Goal: Task Accomplishment & Management: Manage account settings

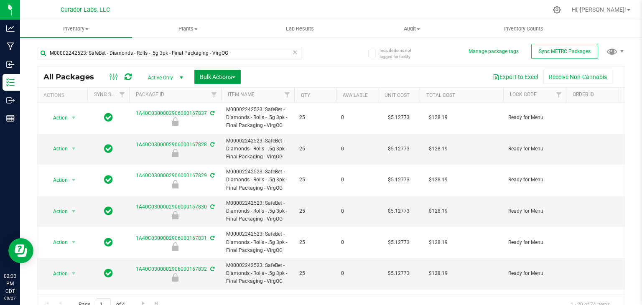
click at [235, 80] on button "Bulk Actions" at bounding box center [217, 77] width 46 height 14
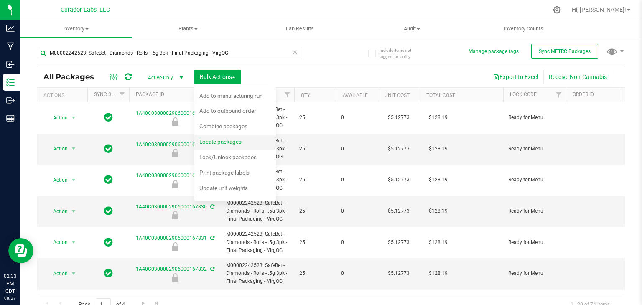
click at [235, 142] on span "Locate packages" at bounding box center [220, 141] width 42 height 7
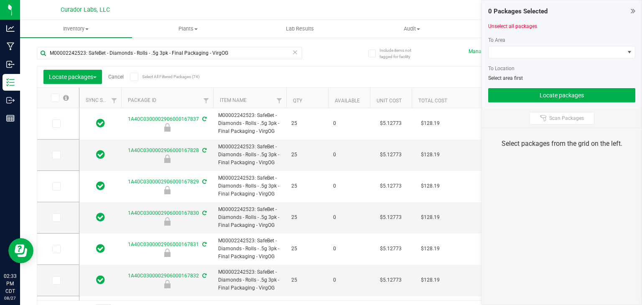
type input "[DATE]"
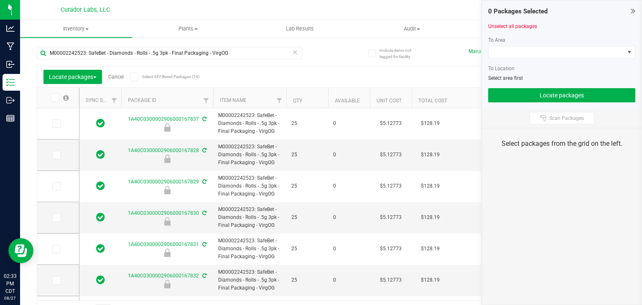
type input "[DATE]"
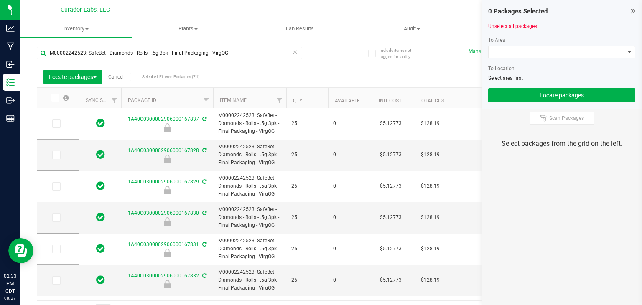
type input "[DATE]"
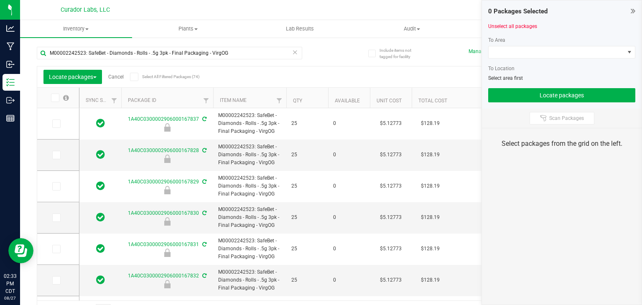
type input "[DATE]"
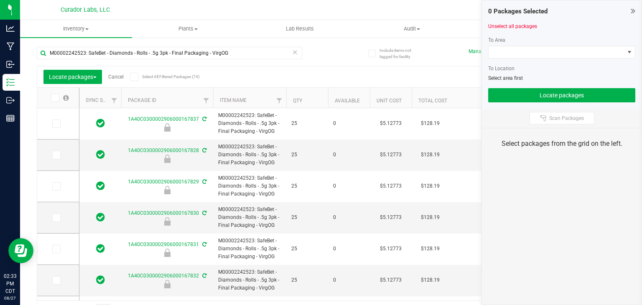
click at [135, 77] on icon at bounding box center [133, 77] width 5 height 0
click at [0, 0] on input "Select All Filtered Packages (74)" at bounding box center [0, 0] width 0 height 0
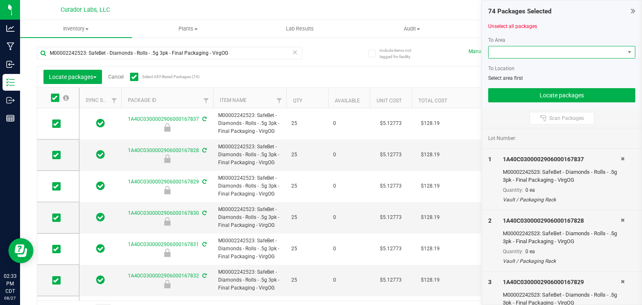
click at [559, 50] on span at bounding box center [557, 52] width 136 height 12
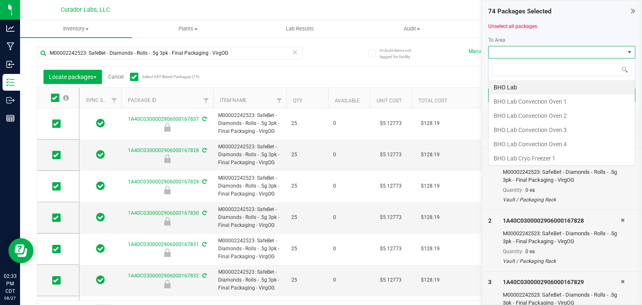
scroll to position [12, 147]
type input "vault"
click at [521, 153] on li "Vault" at bounding box center [562, 158] width 146 height 14
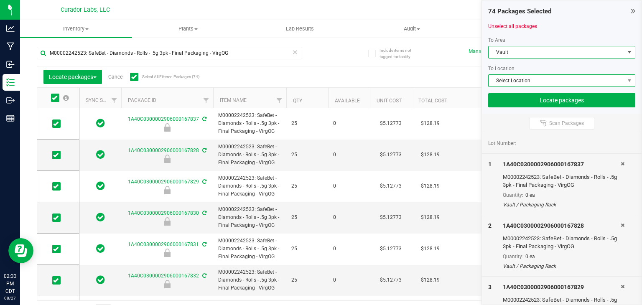
click at [520, 85] on span "Select Location" at bounding box center [557, 81] width 136 height 12
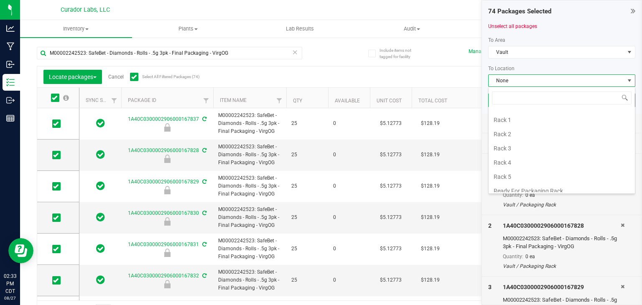
scroll to position [239, 0]
click at [519, 141] on li "Rack 3" at bounding box center [562, 147] width 146 height 14
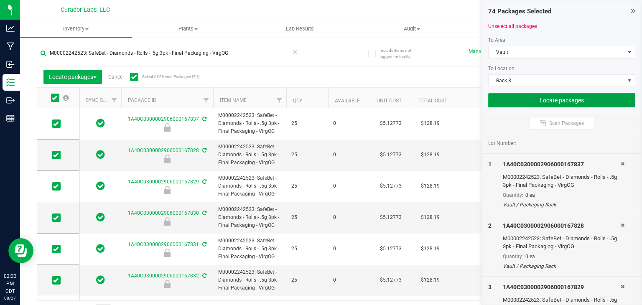
click at [513, 96] on button "Locate packages" at bounding box center [561, 100] width 147 height 14
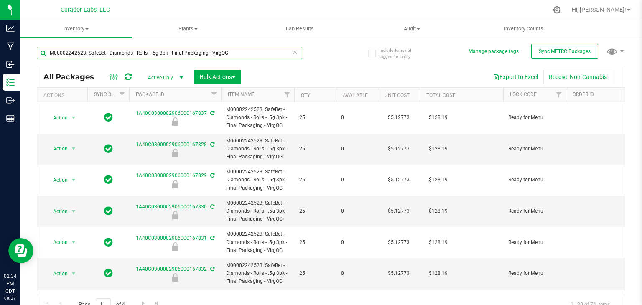
click at [205, 53] on input "M00002242523: SafeBet - Diamonds - Rolls - .5g 3pk - Final Packaging - VirgOG" at bounding box center [170, 53] width 266 height 13
paste input "365562: SafeBet - Blunt 1g - Final Packaging - Popscotch Candy-2365562"
type input "M00002365562: SafeBet - Blunt 1g - Final Packaging - Popscotch Candy-2365562"
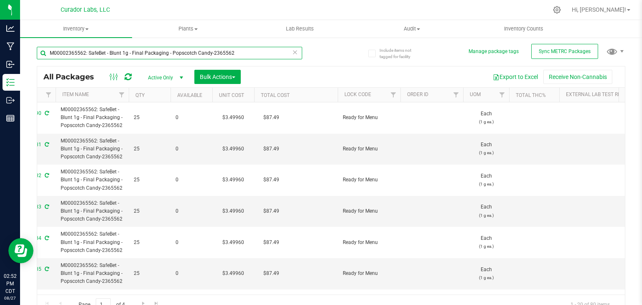
scroll to position [0, 122]
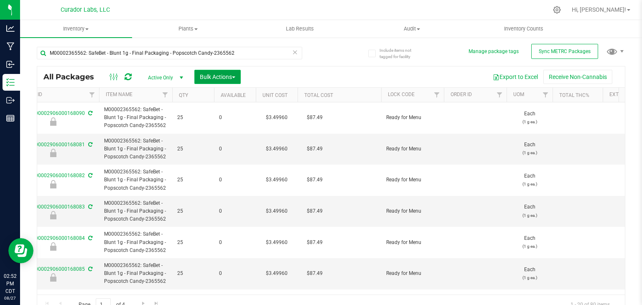
click at [233, 74] on span "Bulk Actions" at bounding box center [218, 77] width 36 height 7
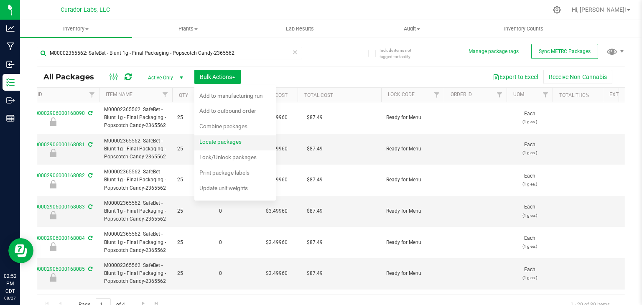
click at [225, 143] on span "Locate packages" at bounding box center [220, 141] width 42 height 7
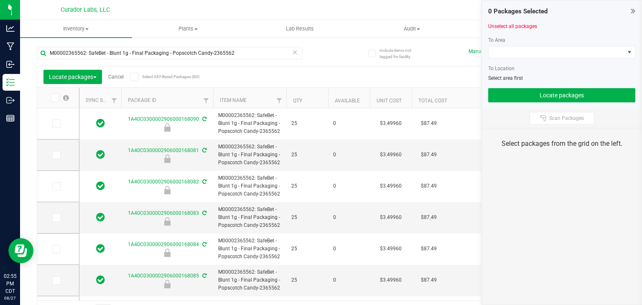
click at [135, 77] on icon at bounding box center [133, 77] width 5 height 0
click at [0, 0] on input "Select All Filtered Packages (80)" at bounding box center [0, 0] width 0 height 0
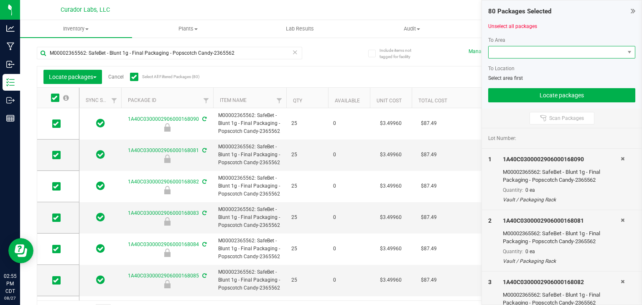
click at [524, 46] on span at bounding box center [557, 52] width 136 height 12
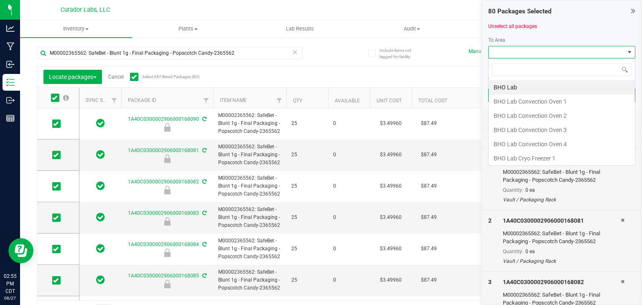
scroll to position [12, 147]
type input "vault"
click at [527, 153] on li "Vault" at bounding box center [562, 158] width 146 height 14
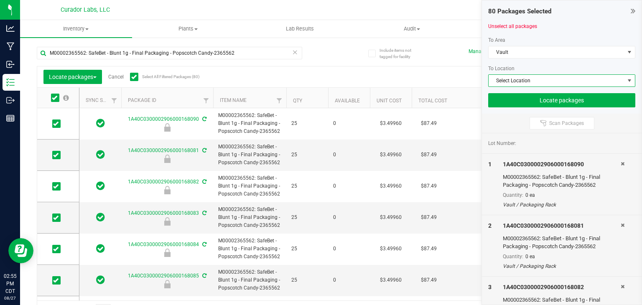
click at [534, 84] on span "Select Location" at bounding box center [557, 81] width 136 height 12
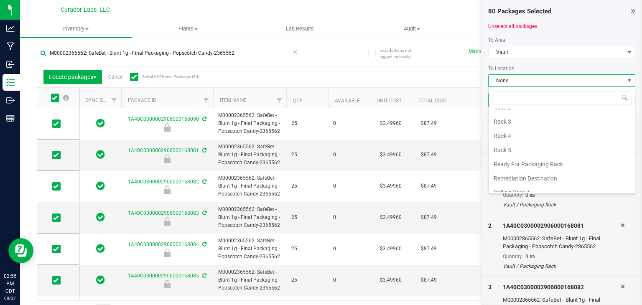
scroll to position [256, 0]
click at [521, 141] on li "Rack 4" at bounding box center [562, 144] width 146 height 14
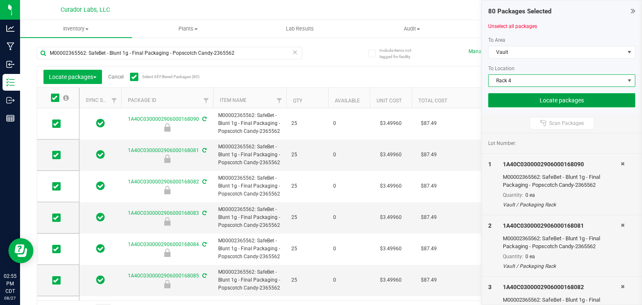
click at [531, 104] on button "Locate packages" at bounding box center [561, 100] width 147 height 14
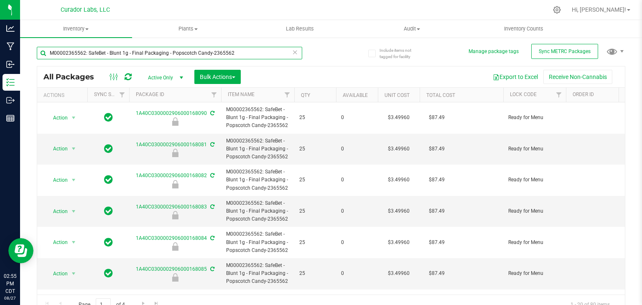
click at [207, 54] on input "M00002365562: SafeBet - Blunt 1g - Final Packaging - Popscotch Candy-2365562" at bounding box center [170, 53] width 266 height 13
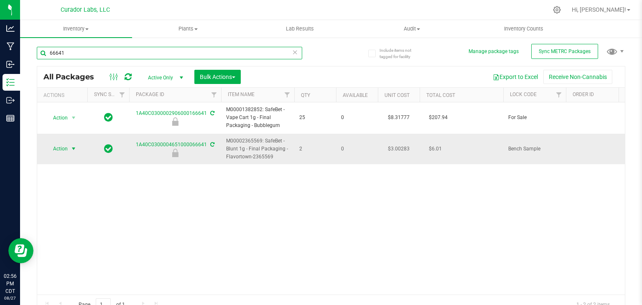
type input "66641"
click at [72, 152] on span "select" at bounding box center [73, 149] width 7 height 7
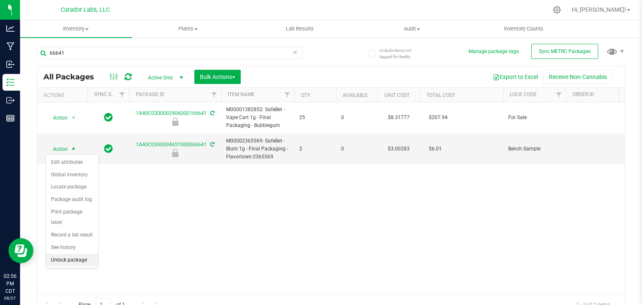
click at [72, 254] on li "Unlock package" at bounding box center [72, 260] width 52 height 13
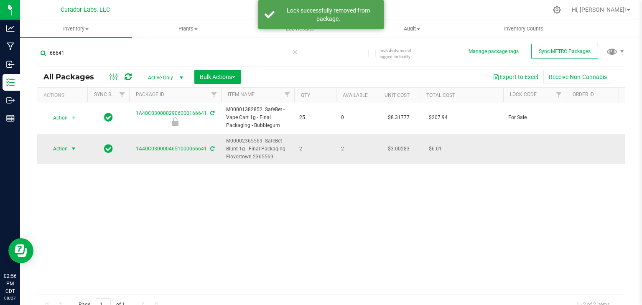
click at [74, 149] on span "select" at bounding box center [73, 149] width 7 height 7
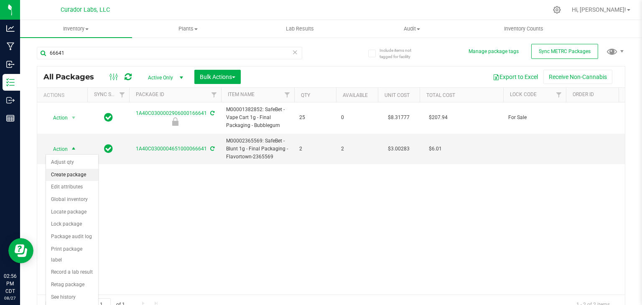
click at [81, 171] on li "Create package" at bounding box center [72, 175] width 52 height 13
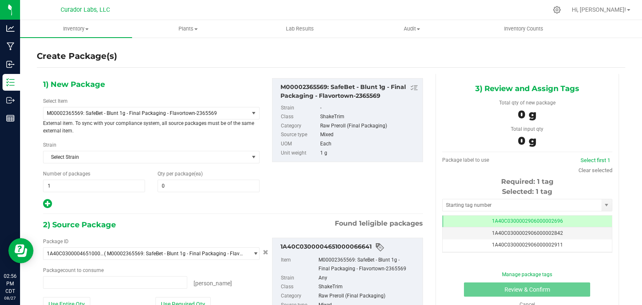
type input "0"
type input "0 ea"
click at [181, 251] on span "( M00002365569: SafeBet - Blunt 1g - Final Packaging - Flavortown-2365569 )" at bounding box center [174, 254] width 141 height 6
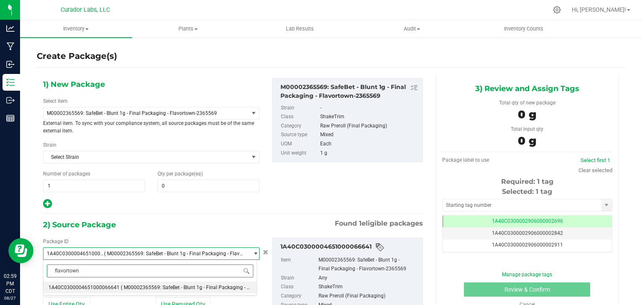
type input "flavortown"
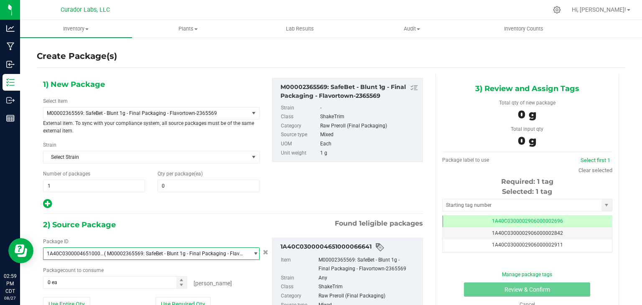
click at [216, 231] on div "Package ID 1A40C0300004651000066641 ( M00002365569: SafeBet - Blunt 1g - Final …" at bounding box center [233, 298] width 393 height 135
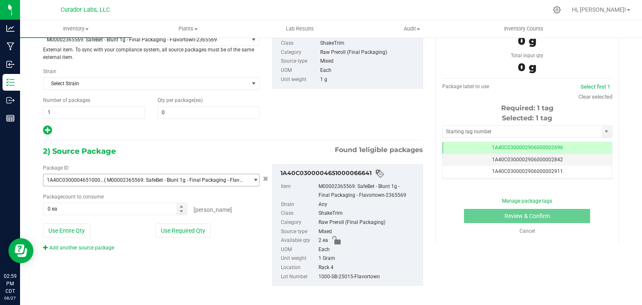
click at [181, 178] on span "( M00002365569: SafeBet - Blunt 1g - Final Packaging - Flavortown-2365569 )" at bounding box center [174, 180] width 141 height 6
click at [193, 152] on div "2) Source Package Found 1 eligible packages" at bounding box center [233, 151] width 380 height 13
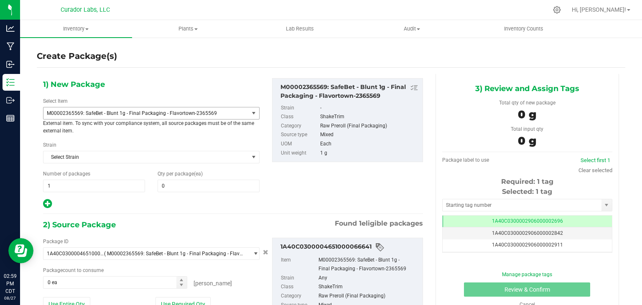
click at [163, 108] on span "M00002365569: SafeBet - Blunt 1g - Final Packaging - Flavortown-2365569" at bounding box center [145, 113] width 205 height 12
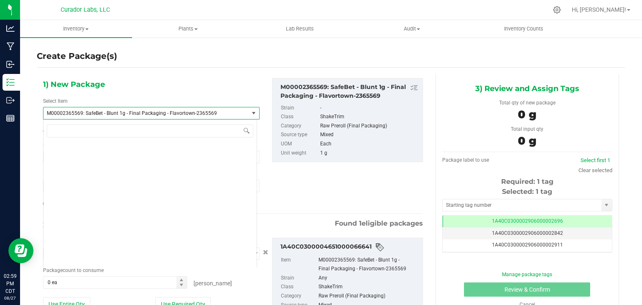
scroll to position [66913, 0]
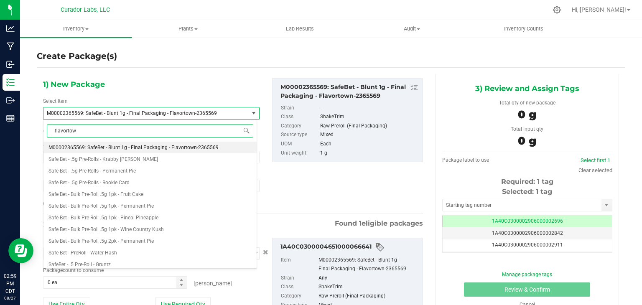
type input "flavortown"
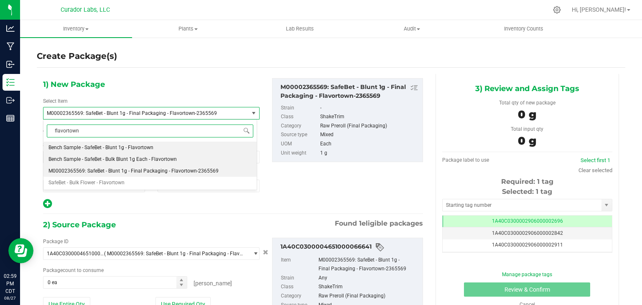
click at [151, 159] on span "Bench Sample - SafeBet - Bulk Blunt 1g Each - Flavortown" at bounding box center [113, 159] width 128 height 6
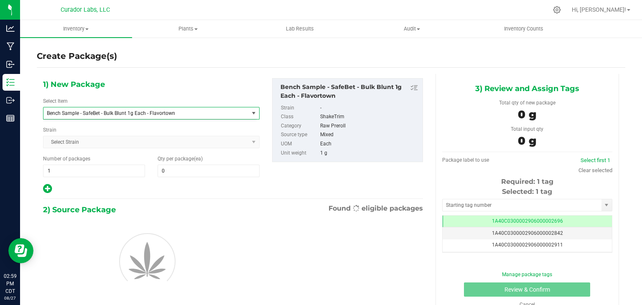
type input "0"
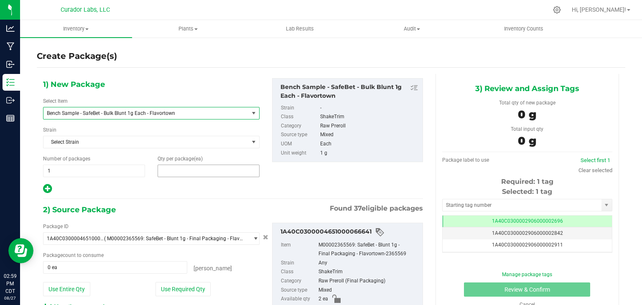
click at [184, 175] on span at bounding box center [209, 171] width 102 height 13
type input "2"
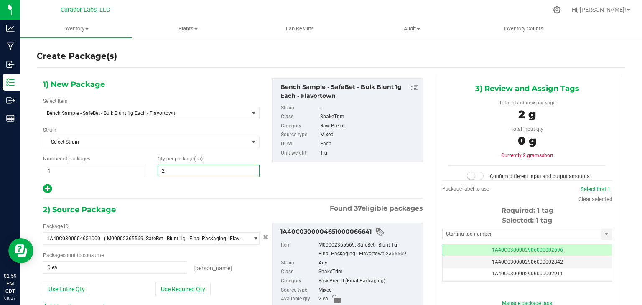
type input "2"
click at [282, 189] on div "1) New Package Select Item Bench Sample - SafeBet - Bulk Blunt 1g Each - Flavor…" at bounding box center [233, 136] width 393 height 116
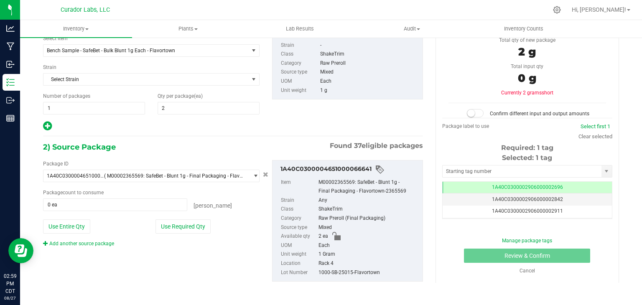
click at [196, 234] on div "Package ID 1A40C0300004651000066641 ( M00002365569: SafeBet - Blunt 1g - Final …" at bounding box center [151, 203] width 229 height 87
click at [191, 226] on button "Use Required Qty" at bounding box center [183, 227] width 55 height 14
type input "2 ea"
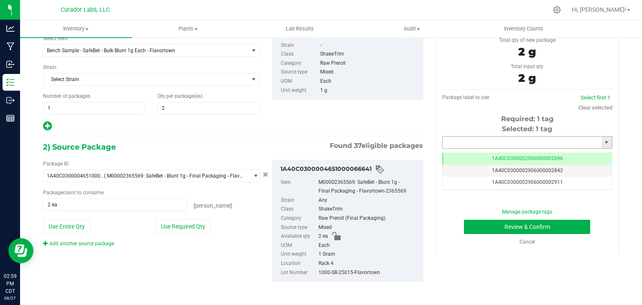
click at [488, 143] on input "text" at bounding box center [522, 143] width 159 height 12
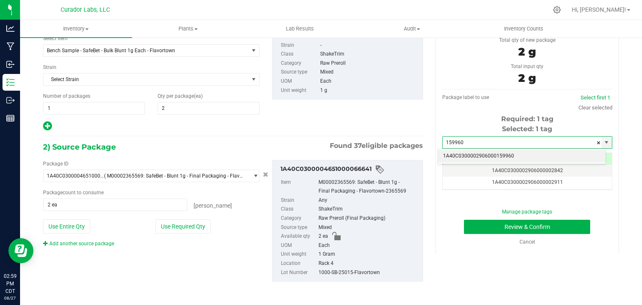
click at [535, 154] on li "1A40C0300002906000159960" at bounding box center [522, 156] width 168 height 13
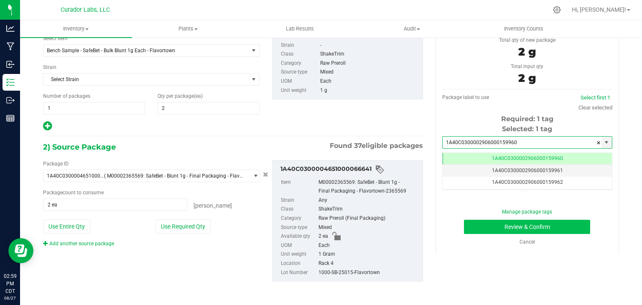
scroll to position [0, 0]
type input "1A40C0300002906000159960"
click at [497, 228] on button "Review & Confirm" at bounding box center [527, 227] width 126 height 14
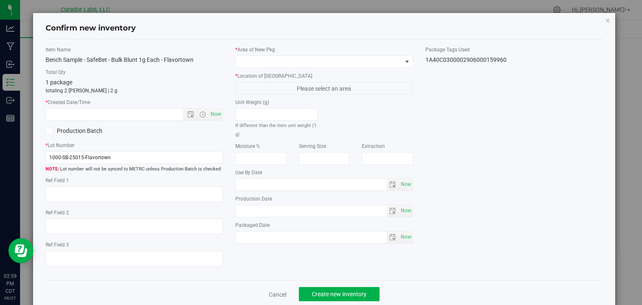
click at [212, 121] on div "Item Name Bench Sample - SafeBet - Bulk Blunt 1g Each - Flavortown Total Qty 1 …" at bounding box center [134, 160] width 190 height 228
click at [212, 118] on span "Now" at bounding box center [216, 114] width 14 height 12
type input "[DATE] 2:59 PM"
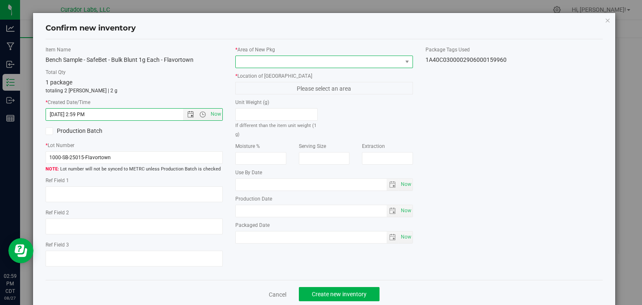
click at [271, 62] on span at bounding box center [319, 62] width 166 height 12
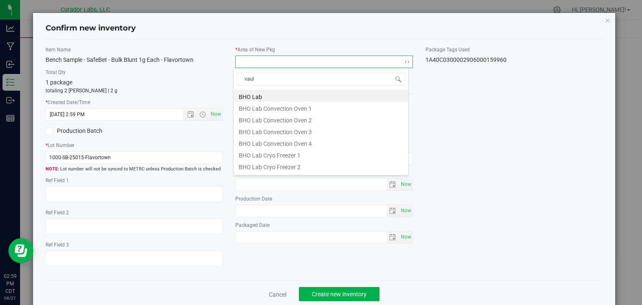
type input "vault"
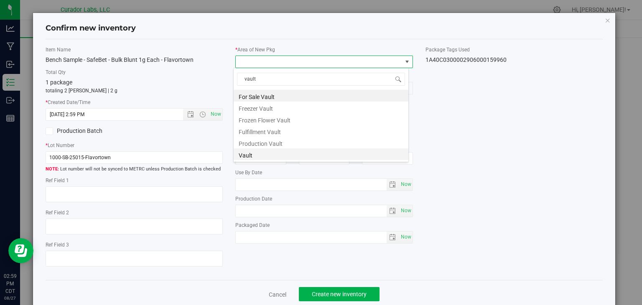
click at [263, 156] on li "Vault" at bounding box center [321, 154] width 175 height 12
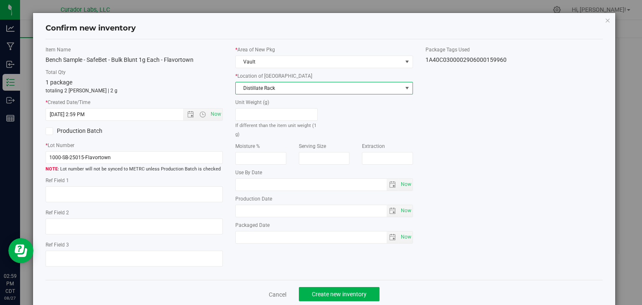
click at [286, 89] on span "Distillate Rack" at bounding box center [319, 88] width 166 height 12
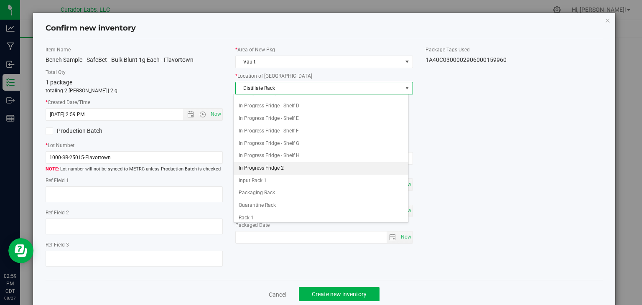
click at [275, 169] on li "In Progress Fridge 2" at bounding box center [321, 168] width 175 height 13
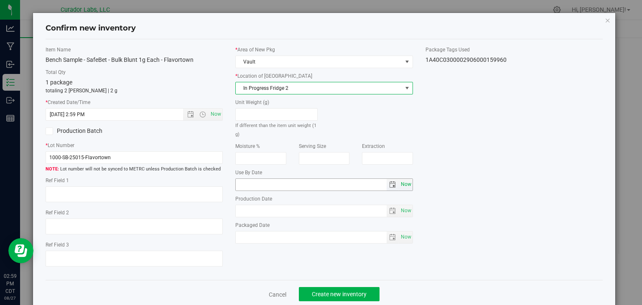
click at [403, 186] on span "Now" at bounding box center [406, 185] width 14 height 12
click at [247, 181] on input "[DATE]" at bounding box center [311, 185] width 151 height 12
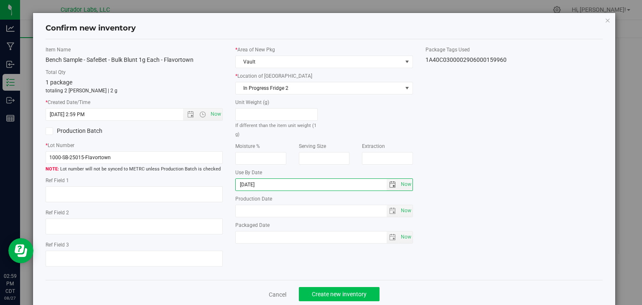
type input "[DATE]"
click at [338, 296] on span "Create new inventory" at bounding box center [339, 294] width 55 height 7
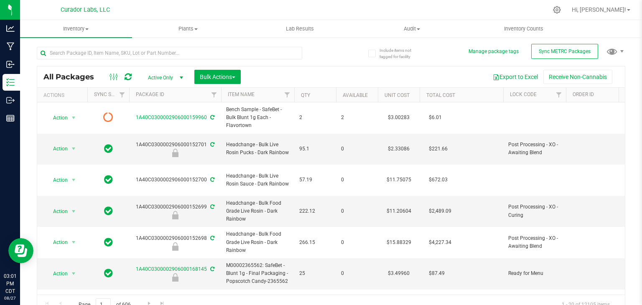
click at [192, 46] on div at bounding box center [184, 52] width 294 height 27
click at [189, 52] on input "text" at bounding box center [170, 53] width 266 height 13
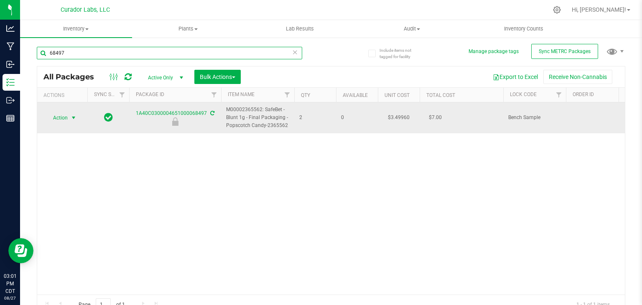
type input "68497"
click at [74, 116] on span "select" at bounding box center [73, 118] width 7 height 7
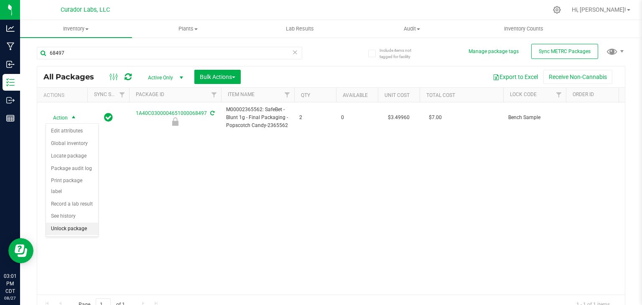
click at [74, 223] on li "Unlock package" at bounding box center [72, 229] width 52 height 13
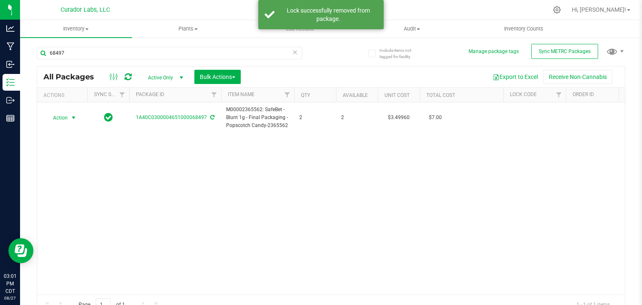
click at [72, 118] on span "select" at bounding box center [73, 118] width 7 height 7
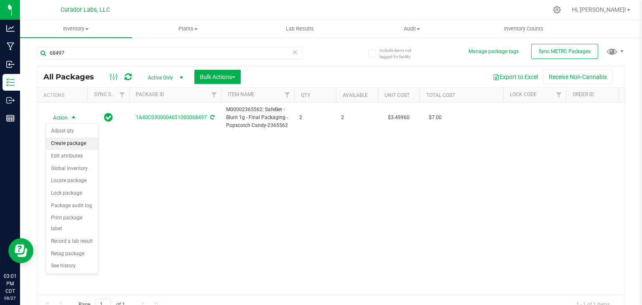
click at [67, 146] on li "Create package" at bounding box center [72, 144] width 52 height 13
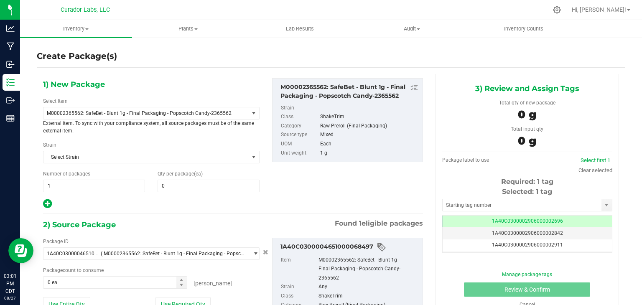
type input "0"
click at [189, 115] on span "M00002365562: SafeBet - Blunt 1g - Final Packaging - Popscotch Candy-2365562" at bounding box center [142, 113] width 191 height 6
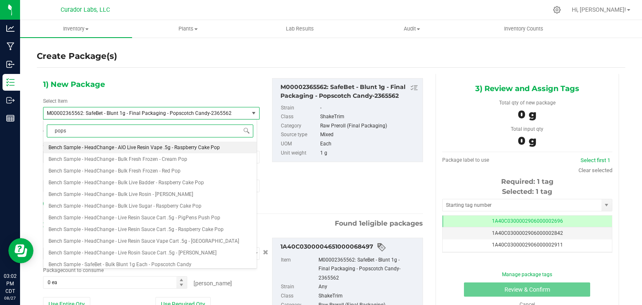
type input "popsc"
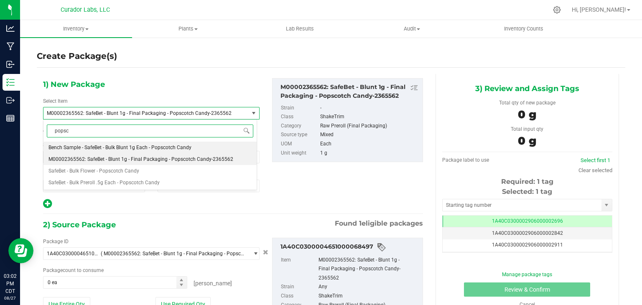
click at [172, 146] on span "Bench Sample - SafeBet - Bulk Blunt 1g Each - Popscotch Candy" at bounding box center [120, 148] width 143 height 6
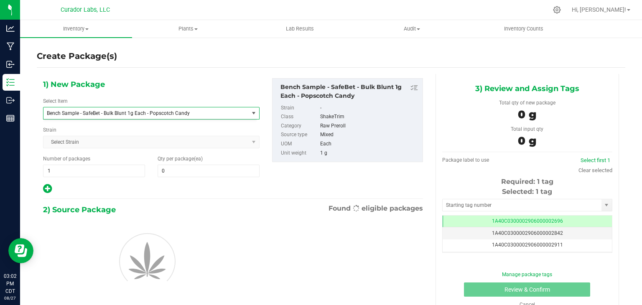
type input "0"
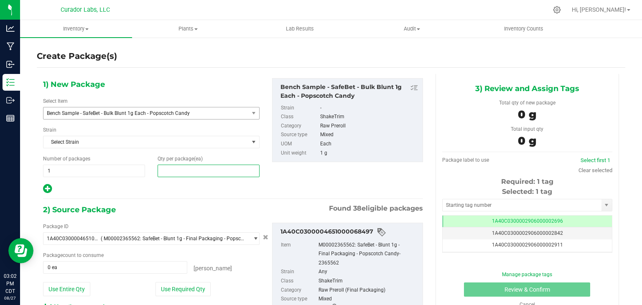
click at [184, 172] on span at bounding box center [209, 171] width 102 height 13
type input "2"
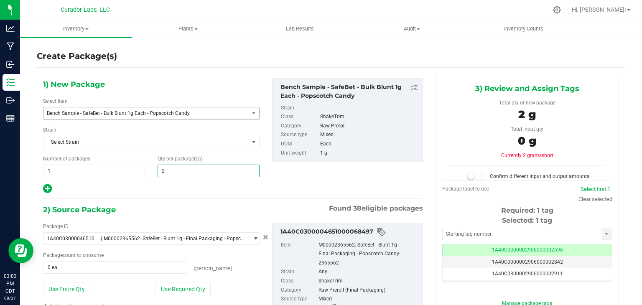
type input "2"
click at [302, 188] on div "1) New Package Select Item Bench Sample - SafeBet - Bulk Blunt 1g Each - Popsco…" at bounding box center [233, 136] width 393 height 116
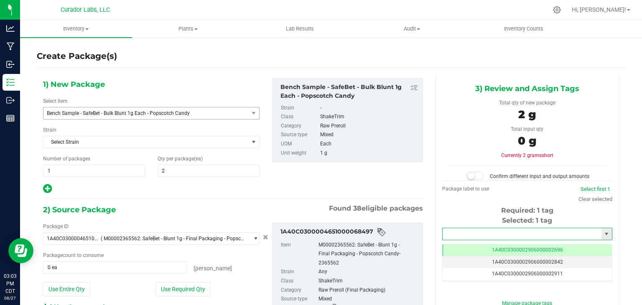
click at [476, 230] on input "text" at bounding box center [522, 234] width 159 height 12
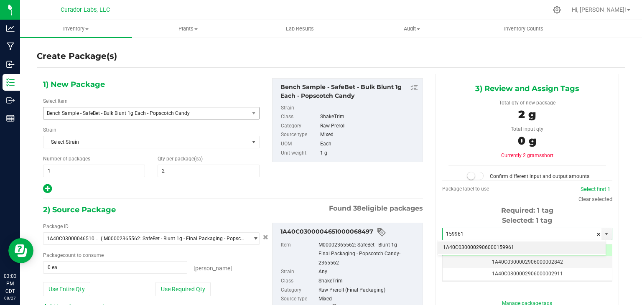
click at [460, 248] on li "1A40C0300002906000159961" at bounding box center [522, 248] width 168 height 13
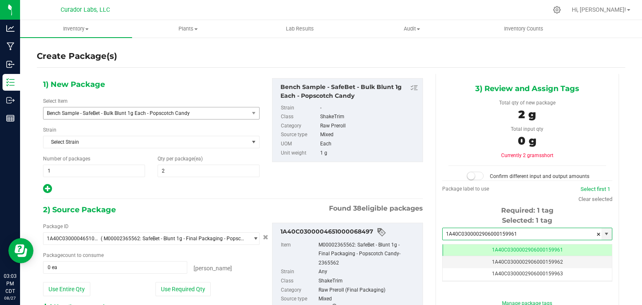
scroll to position [0, 0]
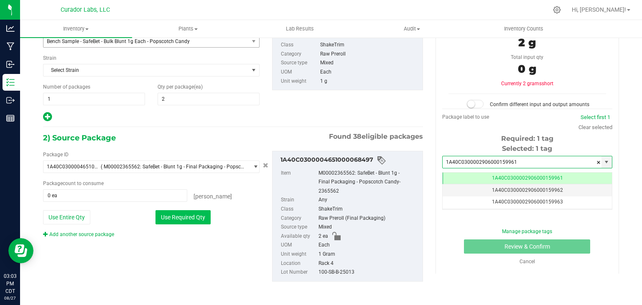
type input "1A40C0300002906000159961"
click at [182, 218] on button "Use Required Qty" at bounding box center [183, 217] width 55 height 14
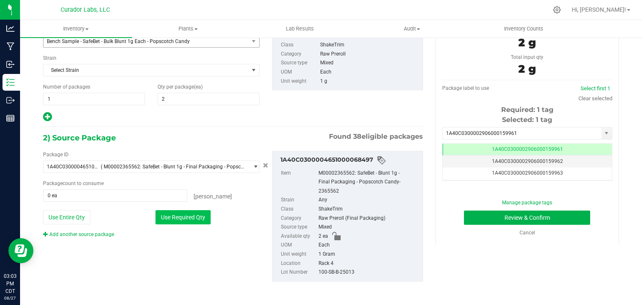
type input "2 ea"
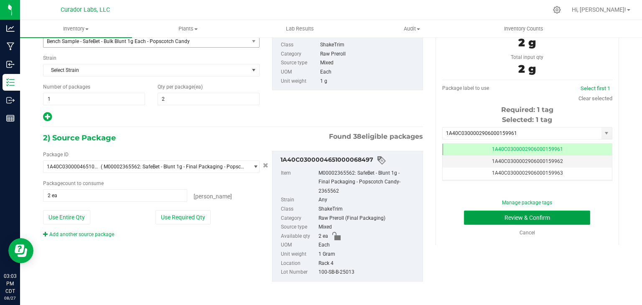
click at [485, 216] on button "Review & Confirm" at bounding box center [527, 218] width 126 height 14
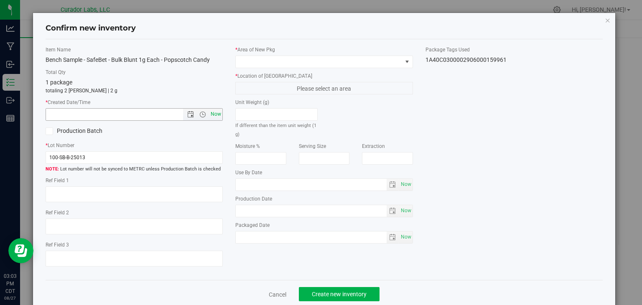
click at [215, 116] on span "Now" at bounding box center [216, 114] width 14 height 12
type input "[DATE] 3:03 PM"
click at [262, 67] on span at bounding box center [319, 62] width 166 height 12
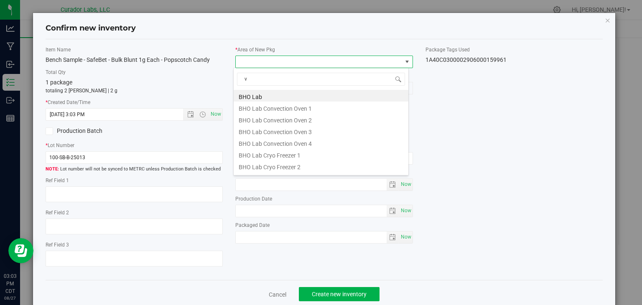
scroll to position [12, 176]
type input "vault"
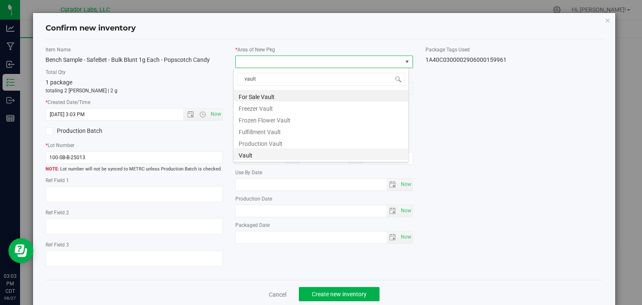
click at [268, 157] on li "Vault" at bounding box center [321, 154] width 175 height 12
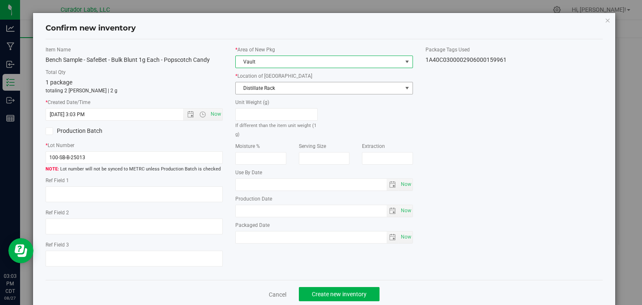
click at [285, 91] on span "Distillate Rack" at bounding box center [319, 88] width 166 height 12
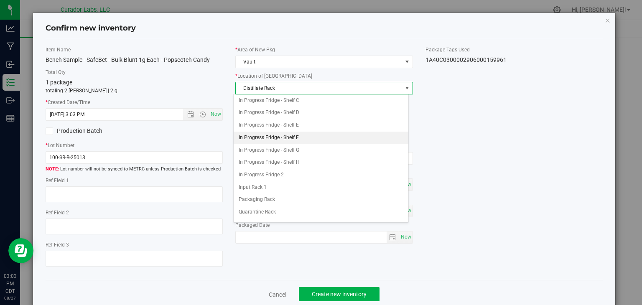
scroll to position [78, 0]
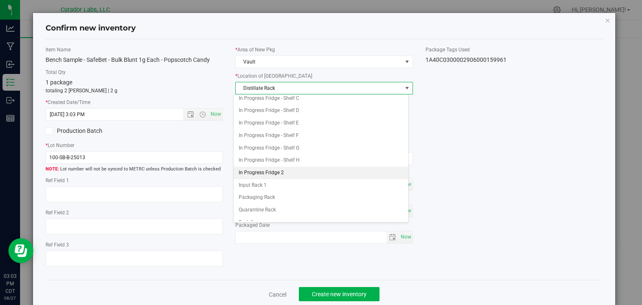
click at [283, 169] on li "In Progress Fridge 2" at bounding box center [321, 173] width 175 height 13
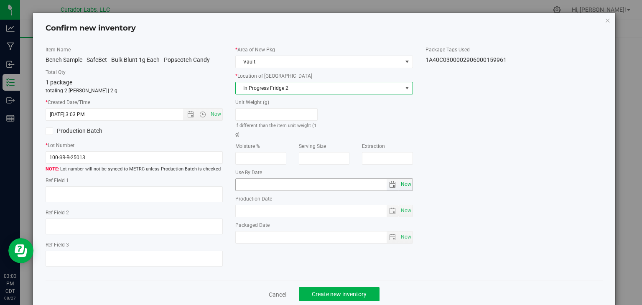
click at [400, 179] on span "Now" at bounding box center [406, 185] width 14 height 12
click at [248, 184] on input "[DATE]" at bounding box center [311, 185] width 151 height 12
type input "[DATE]"
click at [252, 255] on div "Item Name Bench Sample - SafeBet - Bulk Blunt 1g Each - Popscotch Candy Total Q…" at bounding box center [324, 160] width 570 height 228
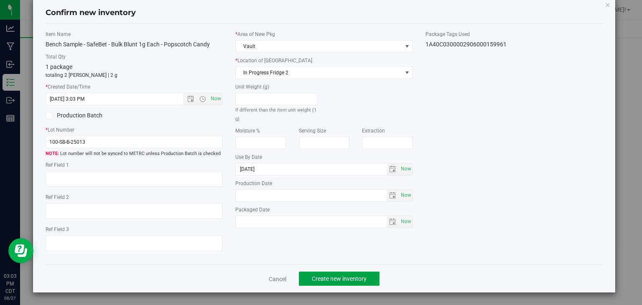
click at [320, 276] on span "Create new inventory" at bounding box center [339, 279] width 55 height 7
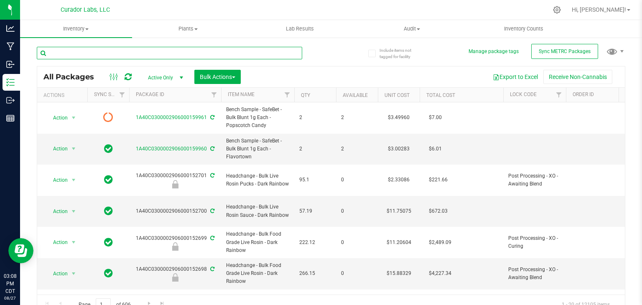
click at [221, 56] on input "text" at bounding box center [170, 53] width 266 height 13
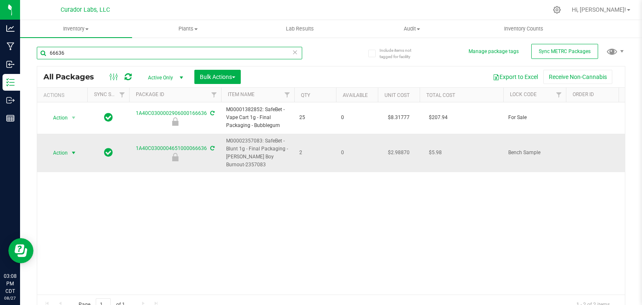
type input "66636"
click at [70, 154] on span "select" at bounding box center [74, 153] width 10 height 12
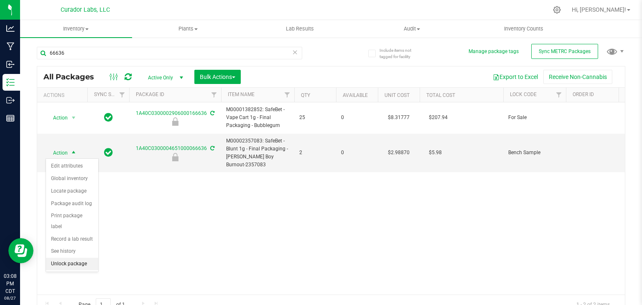
click at [65, 258] on li "Unlock package" at bounding box center [72, 264] width 52 height 13
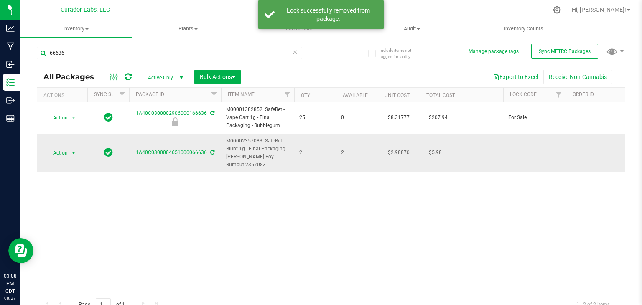
click at [75, 150] on span "select" at bounding box center [73, 153] width 7 height 7
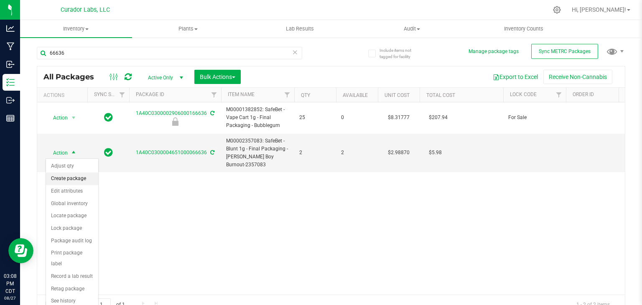
click at [74, 181] on li "Create package" at bounding box center [72, 179] width 52 height 13
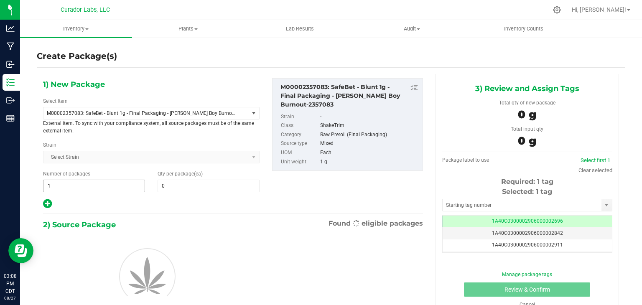
type input "0"
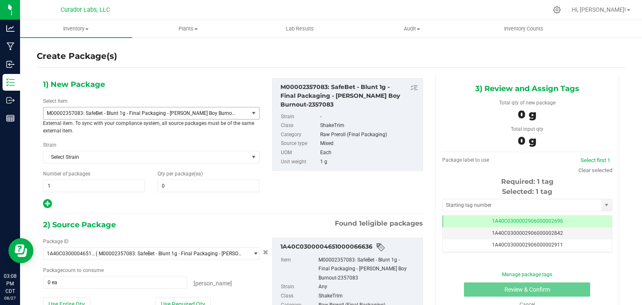
click at [149, 119] on span "M00002357083: SafeBet - Blunt 1g - Final Packaging - [PERSON_NAME] Boy Burnout-…" at bounding box center [151, 113] width 217 height 13
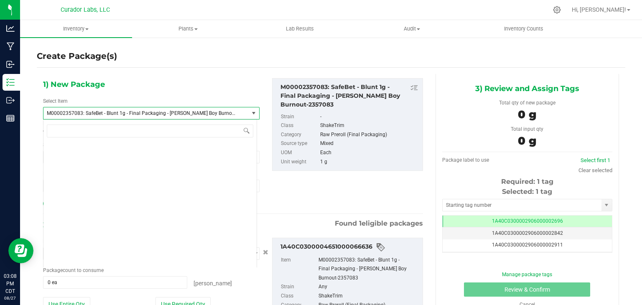
scroll to position [66889, 0]
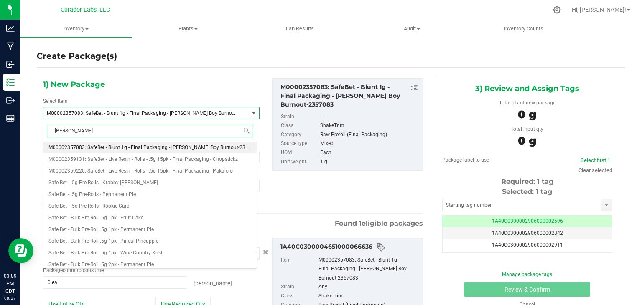
type input "[PERSON_NAME] boy"
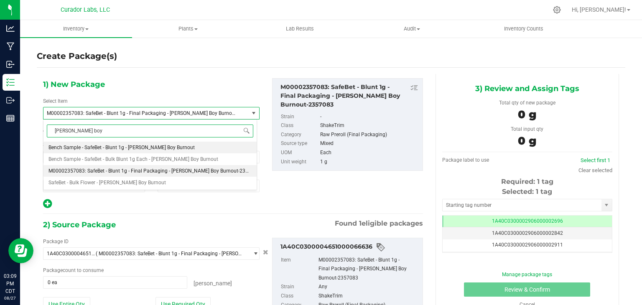
scroll to position [0, 0]
click at [154, 159] on span "Bench Sample - SafeBet - Bulk Blunt 1g Each - [PERSON_NAME] Boy Burnout" at bounding box center [134, 159] width 170 height 6
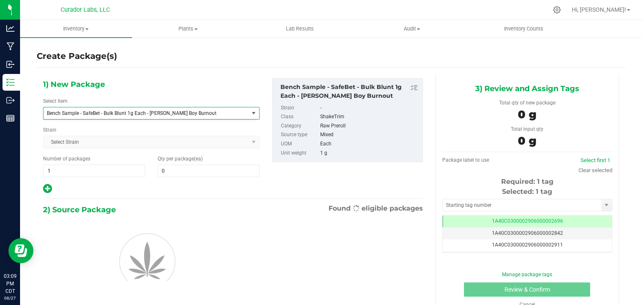
type input "0"
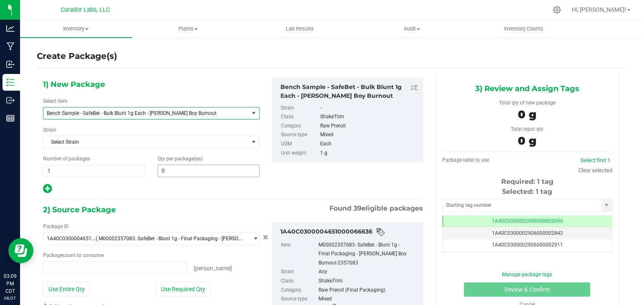
type input "0 ea"
click at [198, 165] on span at bounding box center [209, 171] width 102 height 13
type input "2"
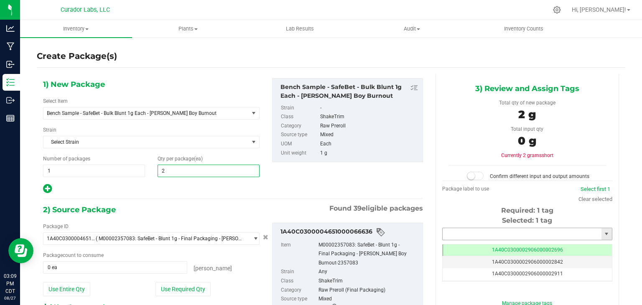
type input "2"
click at [498, 236] on input "text" at bounding box center [522, 234] width 159 height 12
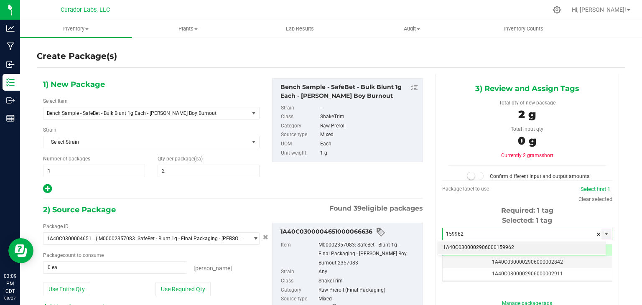
click at [473, 245] on li "1A40C0300002906000159962" at bounding box center [522, 248] width 168 height 13
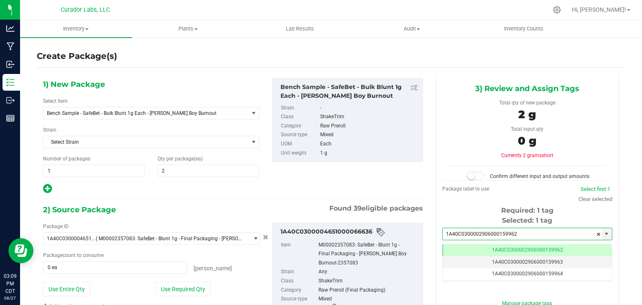
scroll to position [0, 0]
type input "1A40C0300002906000159962"
click at [357, 170] on div "1) New Package Select Item Bench Sample - SafeBet - Bulk Blunt 1g Each - [PERSO…" at bounding box center [233, 136] width 393 height 116
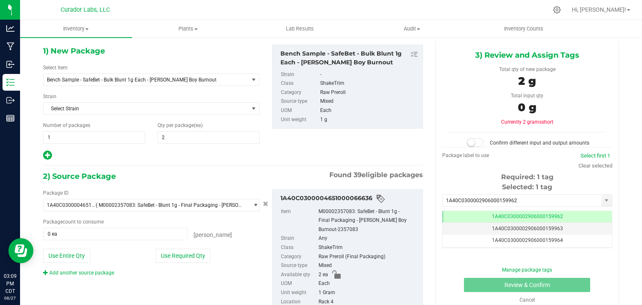
scroll to position [35, 0]
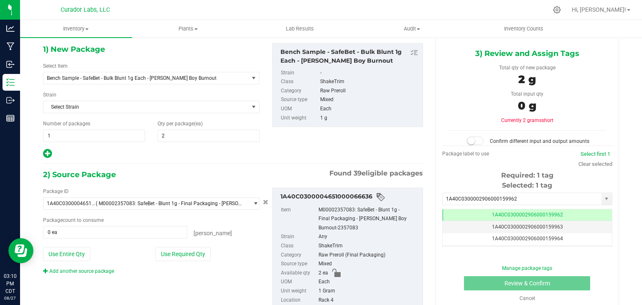
click at [353, 151] on div "1) New Package Select Item Bench Sample - SafeBet - Bulk Blunt 1g Each - [PERSO…" at bounding box center [233, 101] width 393 height 116
click at [179, 247] on button "Use Required Qty" at bounding box center [183, 254] width 55 height 14
type input "2 ea"
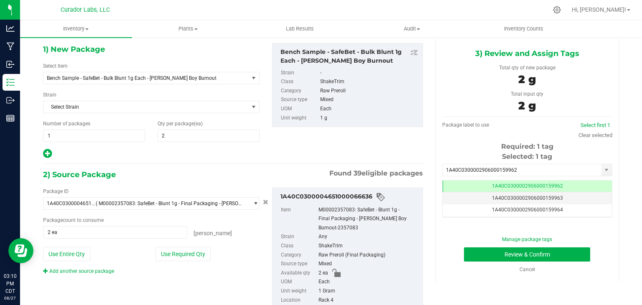
click at [303, 155] on div "1) New Package Select Item Bench Sample - SafeBet - Bulk Blunt 1g Each - [PERSO…" at bounding box center [233, 101] width 393 height 116
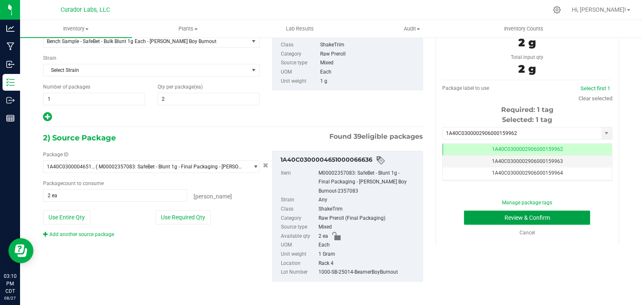
click at [474, 213] on button "Review & Confirm" at bounding box center [527, 218] width 126 height 14
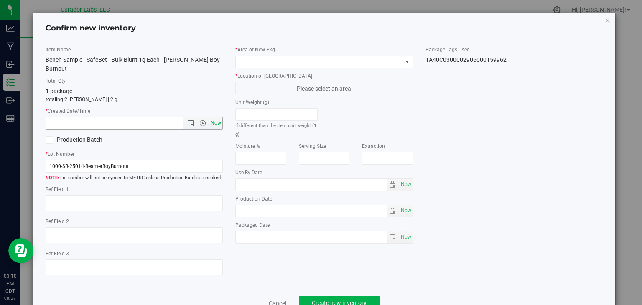
click at [217, 117] on span "Now" at bounding box center [216, 123] width 14 height 12
type input "[DATE] 3:10 PM"
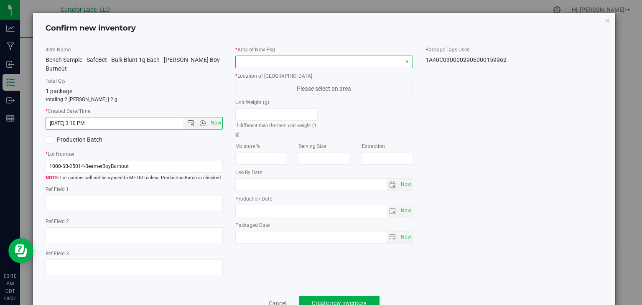
click at [308, 65] on span at bounding box center [319, 62] width 166 height 12
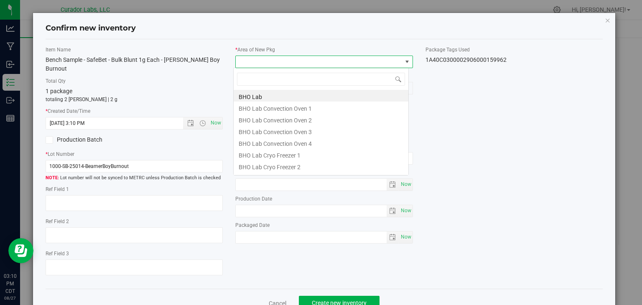
scroll to position [12, 176]
type input "vault"
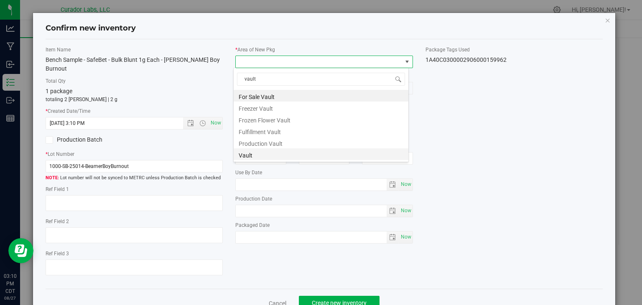
click at [267, 158] on li "Vault" at bounding box center [321, 154] width 175 height 12
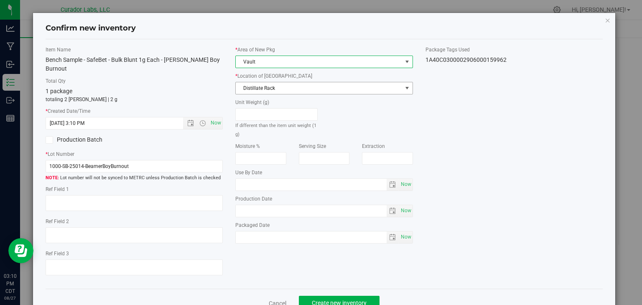
click at [363, 89] on span "Distillate Rack" at bounding box center [319, 88] width 166 height 12
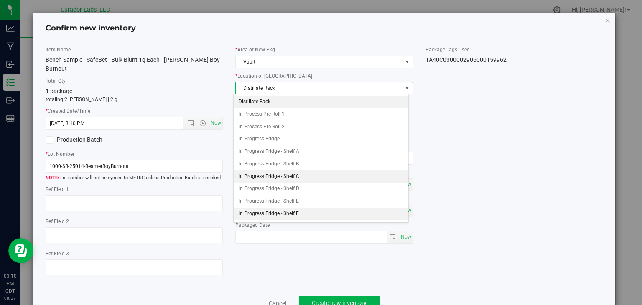
scroll to position [86, 0]
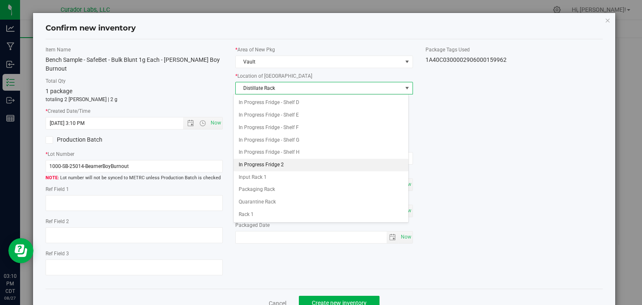
click at [296, 164] on li "In Progress Fridge 2" at bounding box center [321, 165] width 175 height 13
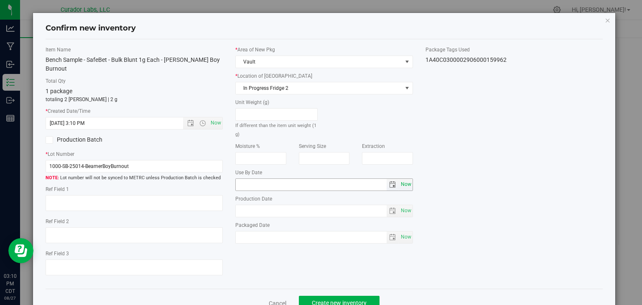
click at [405, 181] on span "Now" at bounding box center [406, 185] width 14 height 12
click at [248, 184] on input "[DATE]" at bounding box center [311, 185] width 151 height 12
type input "[DATE]"
click at [312, 300] on span "Create new inventory" at bounding box center [339, 303] width 55 height 7
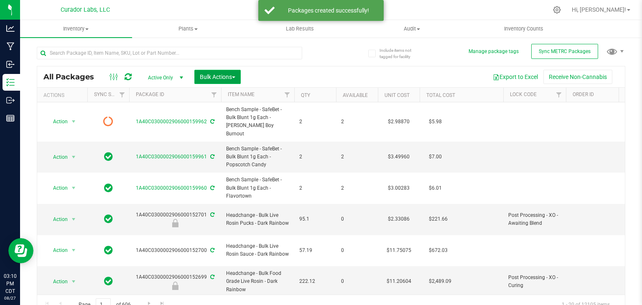
click at [234, 82] on button "Bulk Actions" at bounding box center [217, 77] width 46 height 14
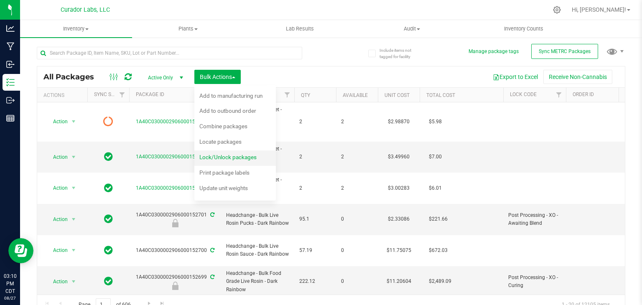
click at [222, 157] on span "Lock/Unlock packages" at bounding box center [227, 157] width 57 height 7
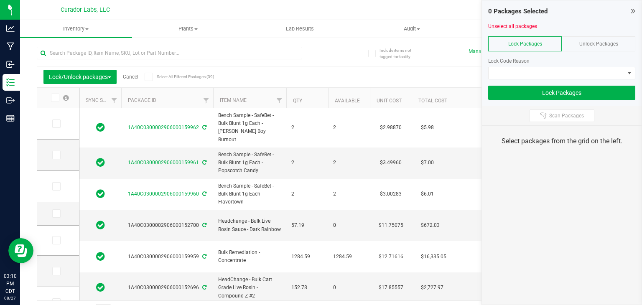
click at [147, 77] on icon at bounding box center [148, 77] width 5 height 0
click at [0, 0] on input "Select All Filtered Packages (39)" at bounding box center [0, 0] width 0 height 0
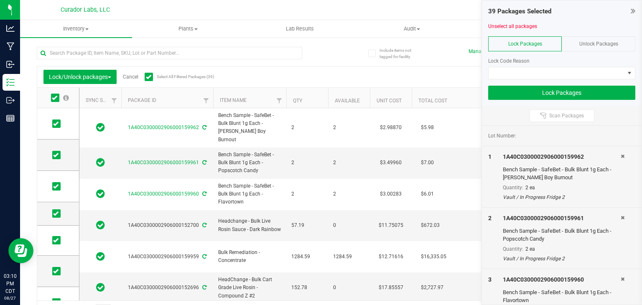
click at [147, 77] on icon at bounding box center [148, 77] width 5 height 0
click at [0, 0] on input "Select All Filtered Packages (39)" at bounding box center [0, 0] width 0 height 0
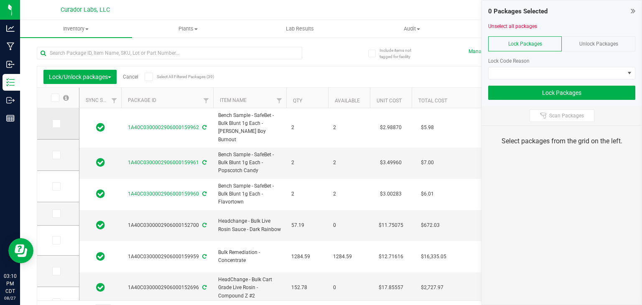
click at [59, 123] on span at bounding box center [56, 124] width 8 height 8
click at [0, 0] on input "checkbox" at bounding box center [0, 0] width 0 height 0
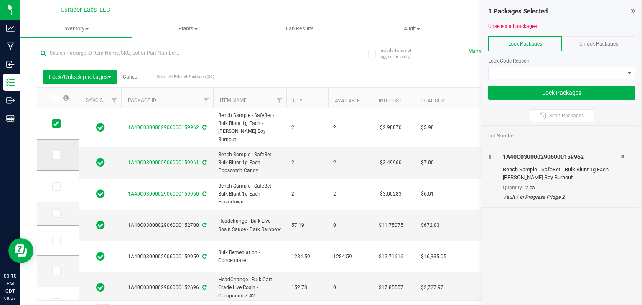
click at [56, 155] on icon at bounding box center [55, 155] width 5 height 0
click at [0, 0] on input "checkbox" at bounding box center [0, 0] width 0 height 0
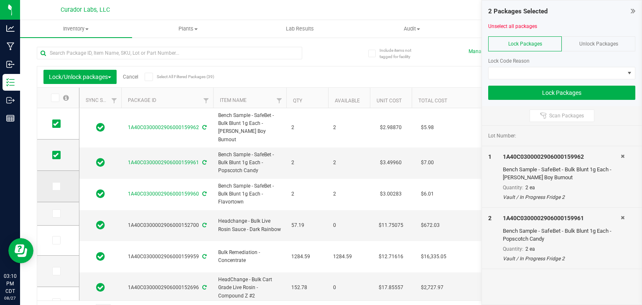
click at [56, 186] on icon at bounding box center [55, 186] width 5 height 0
click at [0, 0] on input "checkbox" at bounding box center [0, 0] width 0 height 0
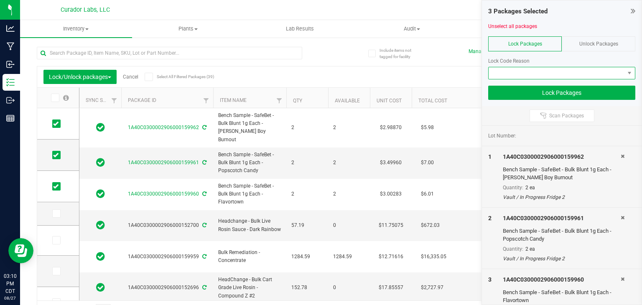
click at [496, 76] on span at bounding box center [557, 73] width 136 height 12
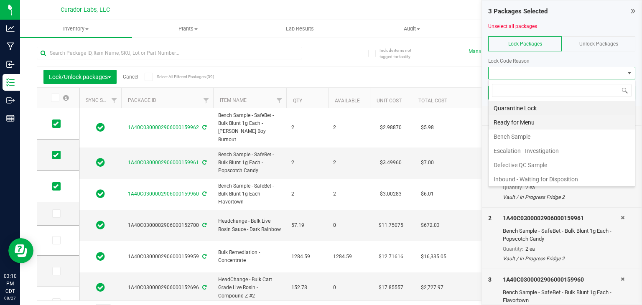
scroll to position [12, 147]
click at [504, 133] on li "Bench Sample" at bounding box center [562, 137] width 146 height 14
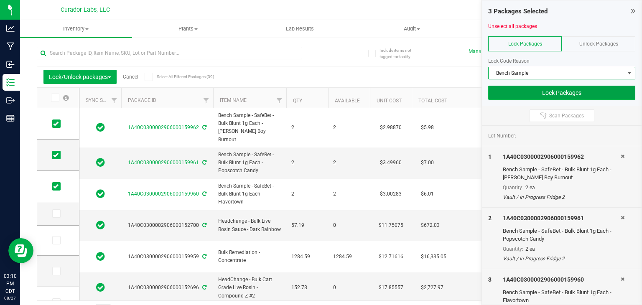
click at [519, 96] on button "Lock Packages" at bounding box center [561, 93] width 147 height 14
